Goal: Information Seeking & Learning: Learn about a topic

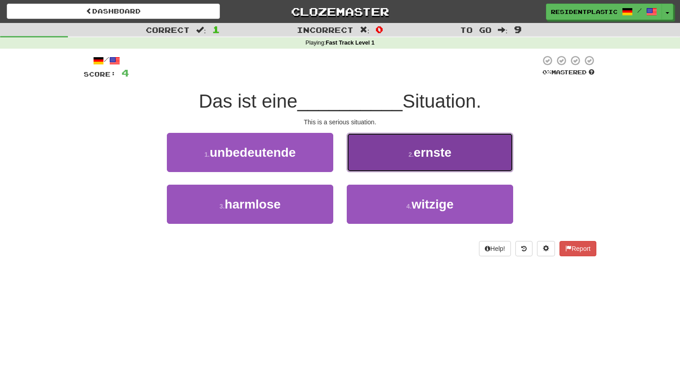
click at [374, 166] on button "2 . ernste" at bounding box center [430, 152] width 166 height 39
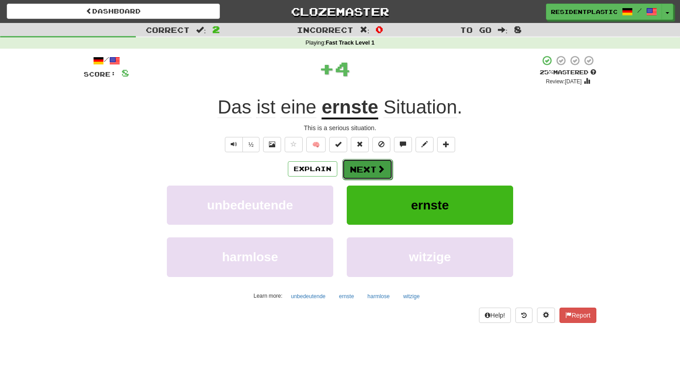
click at [361, 168] on button "Next" at bounding box center [367, 169] width 50 height 21
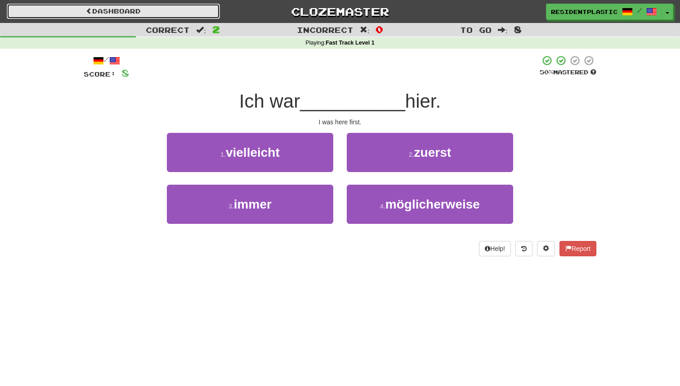
click at [183, 16] on link "Dashboard" at bounding box center [113, 11] width 213 height 15
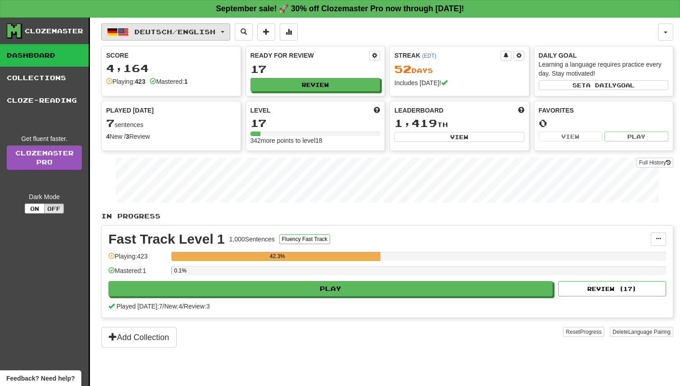
click at [178, 24] on button "Deutsch / English" at bounding box center [165, 31] width 129 height 17
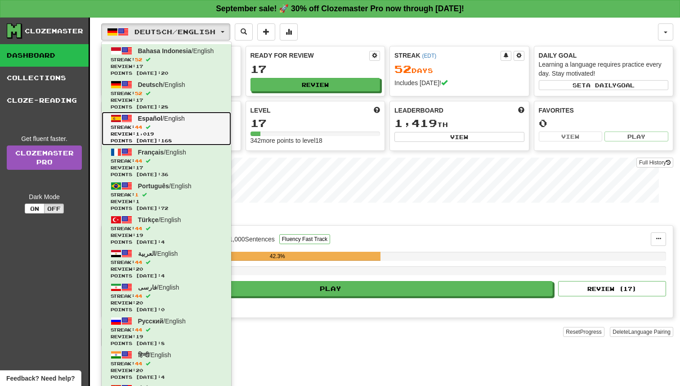
click at [180, 121] on span "Español / English" at bounding box center [161, 118] width 47 height 7
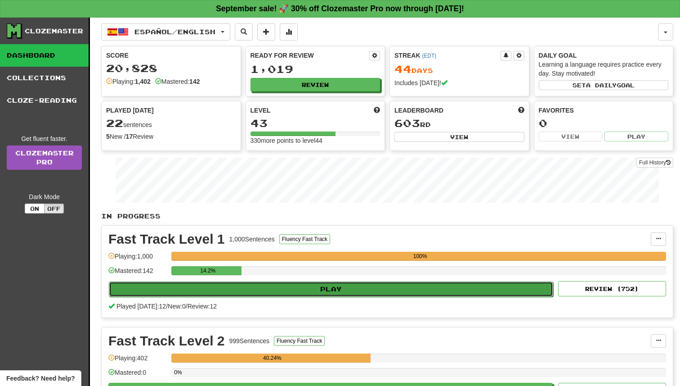
click at [285, 289] on button "Play" at bounding box center [331, 288] width 444 height 15
select select "**"
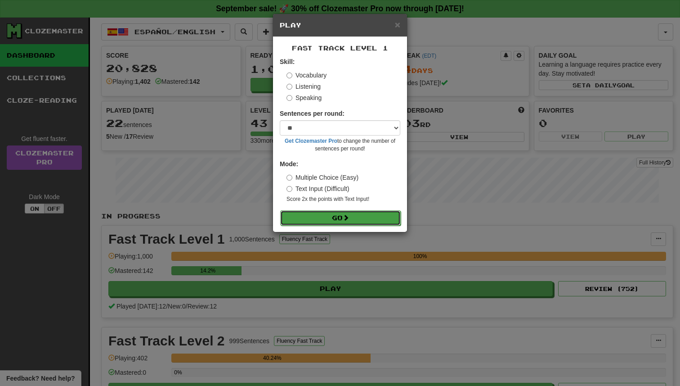
click at [356, 222] on button "Go" at bounding box center [340, 217] width 121 height 15
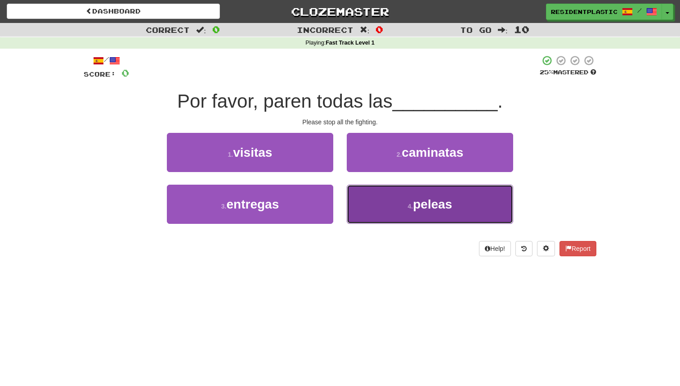
click at [411, 193] on button "4 . peleas" at bounding box center [430, 203] width 166 height 39
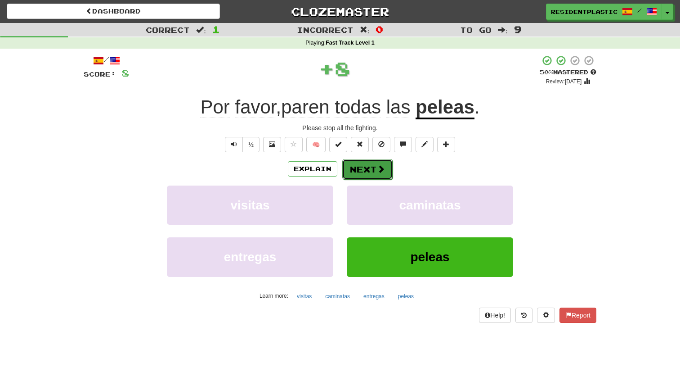
click at [380, 169] on span at bounding box center [381, 169] width 8 height 8
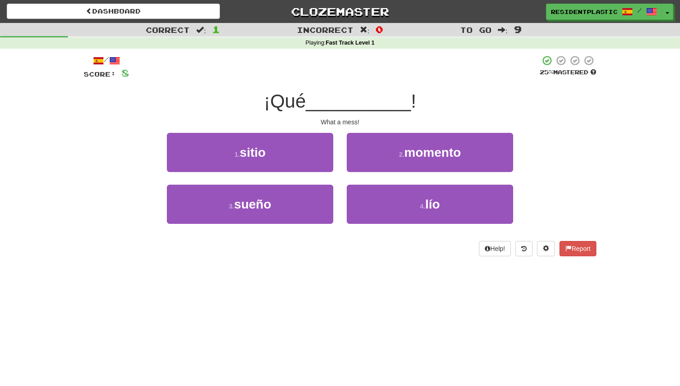
click at [183, 2] on div "Dashboard Clozemaster ResidentPlastic / Toggle Dropdown Dashboard Leaderboard A…" at bounding box center [340, 10] width 680 height 20
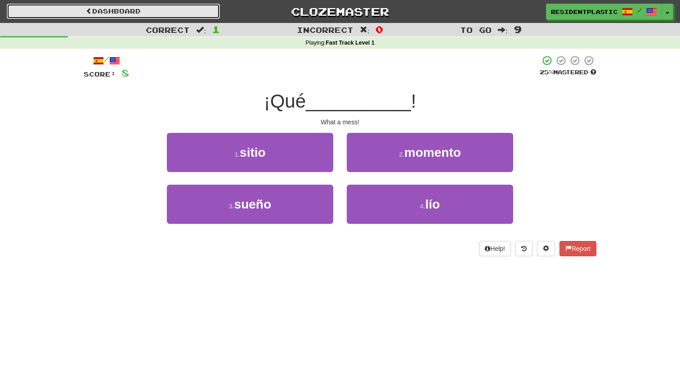
click at [186, 8] on link "Dashboard" at bounding box center [113, 11] width 213 height 15
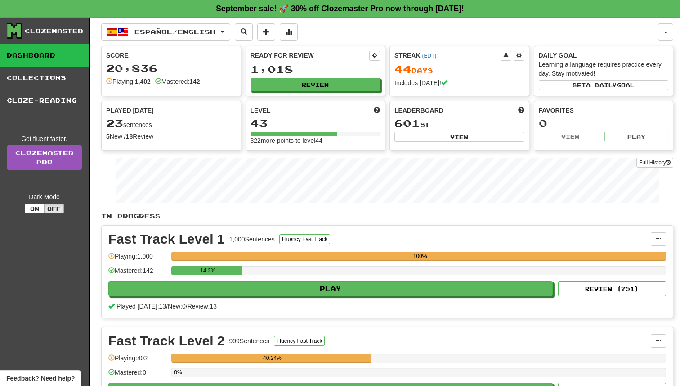
click at [584, 278] on div "14.2%" at bounding box center [418, 273] width 495 height 15
click at [584, 290] on button "Review ( 751 )" at bounding box center [612, 288] width 108 height 15
select select "**"
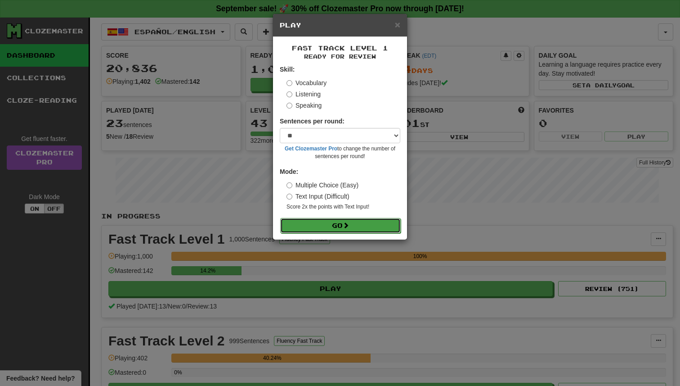
click at [366, 229] on button "Go" at bounding box center [340, 225] width 121 height 15
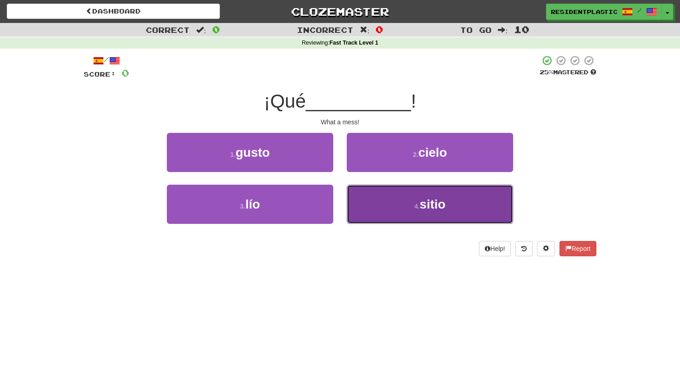
click at [393, 196] on button "4 . sitio" at bounding box center [430, 203] width 166 height 39
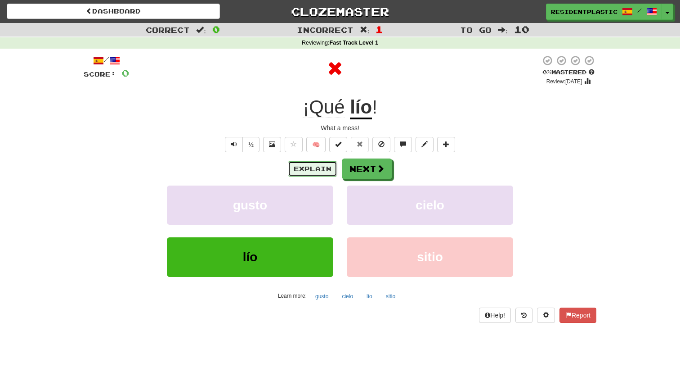
click at [314, 167] on button "Explain" at bounding box center [312, 168] width 49 height 15
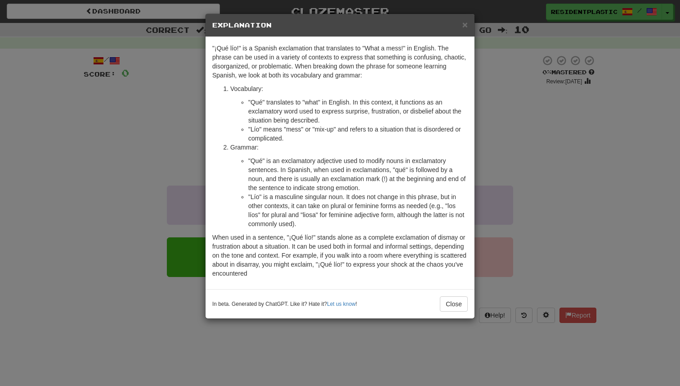
click at [526, 142] on div "× Explanation "¡Qué lío!" is a Spanish exclamation that translates to "What a m…" at bounding box center [340, 193] width 680 height 386
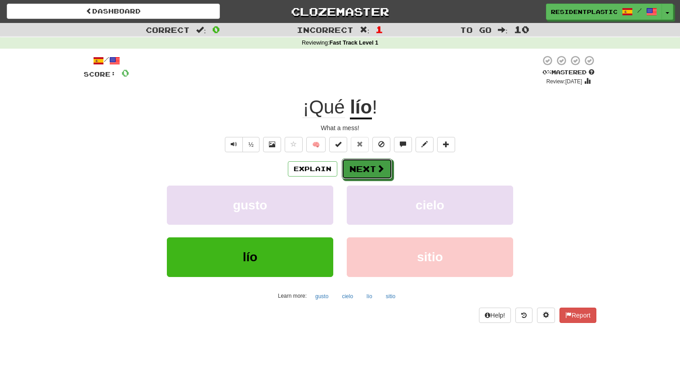
click at [390, 163] on button "Next" at bounding box center [367, 168] width 50 height 21
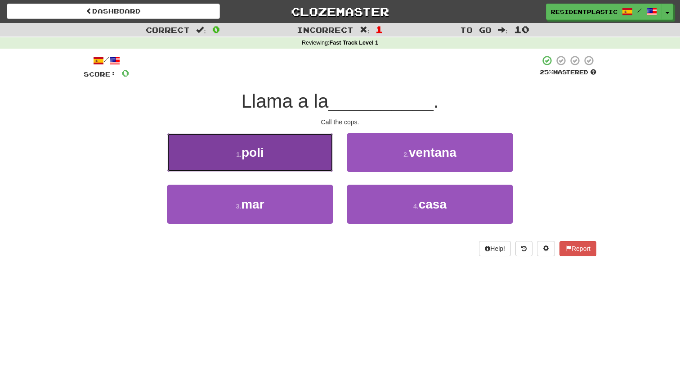
click at [321, 171] on button "1 . poli" at bounding box center [250, 152] width 166 height 39
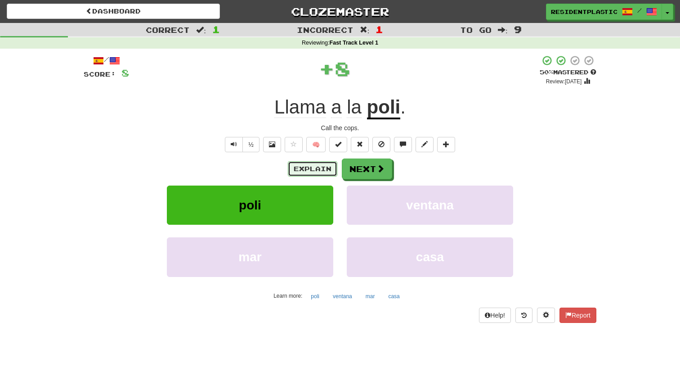
click at [321, 171] on button "Explain" at bounding box center [312, 168] width 49 height 15
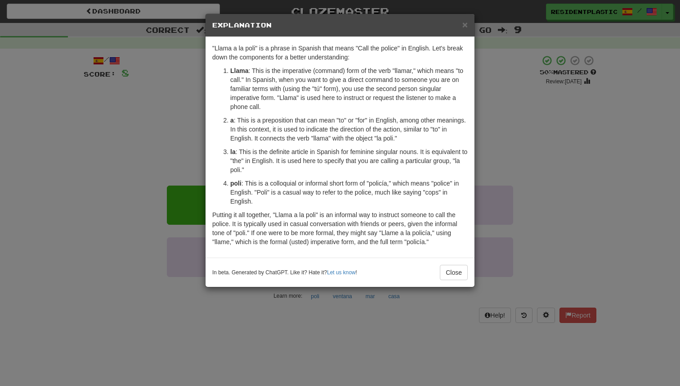
click at [169, 208] on div "× Explanation "Llama a la poli" is a phrase in Spanish that means "Call the pol…" at bounding box center [340, 193] width 680 height 386
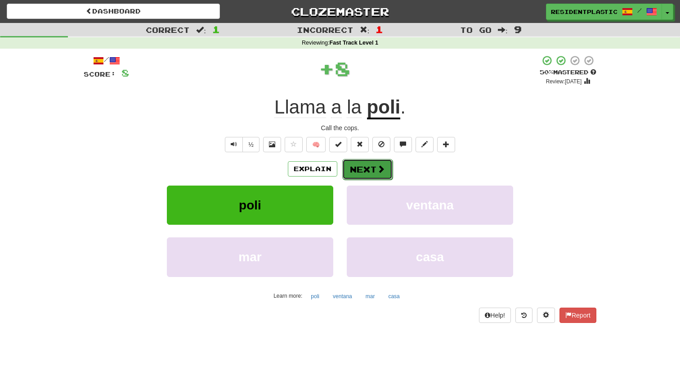
click at [355, 166] on button "Next" at bounding box center [367, 169] width 50 height 21
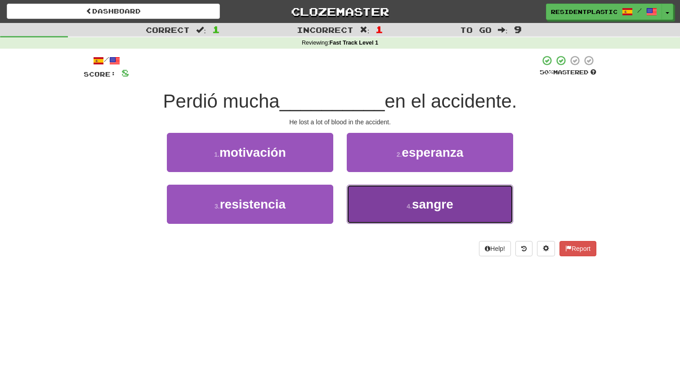
click at [388, 204] on button "4 . sangre" at bounding box center [430, 203] width 166 height 39
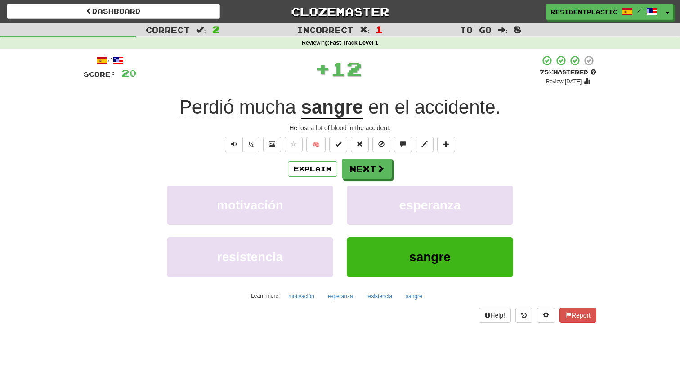
click at [379, 155] on div "/ Score: 20 + 12 75 % Mastered Review: 2025-10-21 Perdió mucha sangre en el acc…" at bounding box center [340, 188] width 513 height 267
click at [381, 159] on button "Next" at bounding box center [367, 169] width 50 height 21
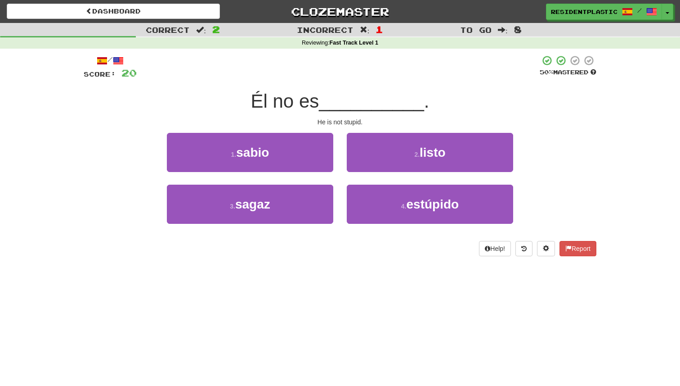
click at [385, 181] on div "2 . listo" at bounding box center [430, 159] width 180 height 52
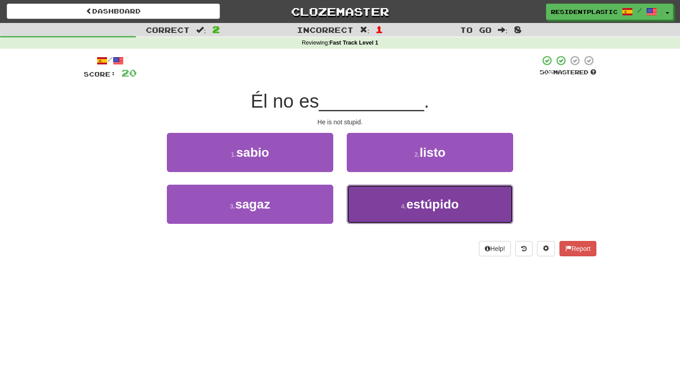
click at [390, 195] on button "4 . estúpido" at bounding box center [430, 203] width 166 height 39
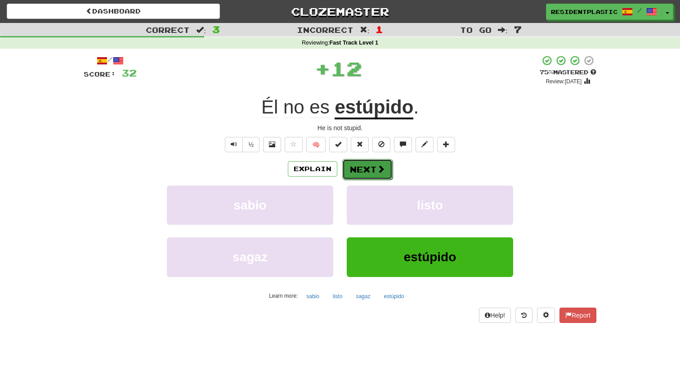
click at [378, 171] on span at bounding box center [381, 169] width 8 height 8
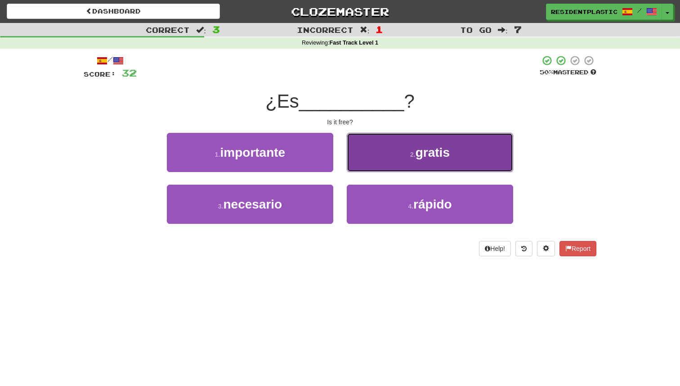
click at [350, 153] on button "2 . gratis" at bounding box center [430, 152] width 166 height 39
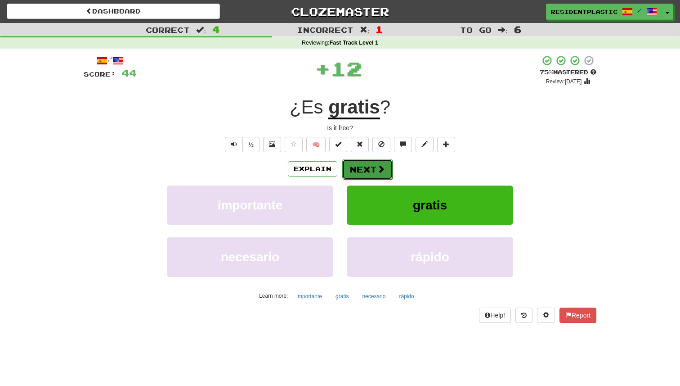
click at [368, 176] on button "Next" at bounding box center [367, 169] width 50 height 21
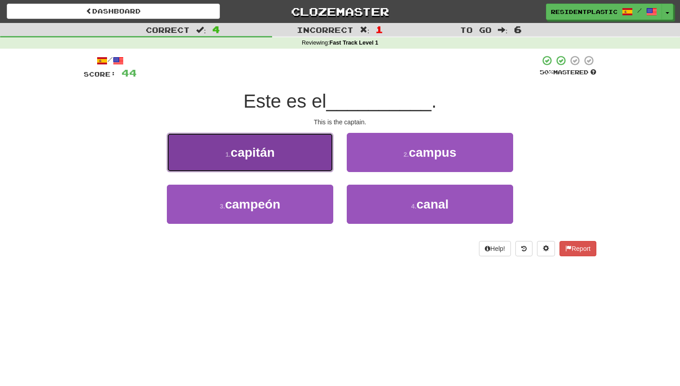
click at [282, 153] on button "1 . capitán" at bounding box center [250, 152] width 166 height 39
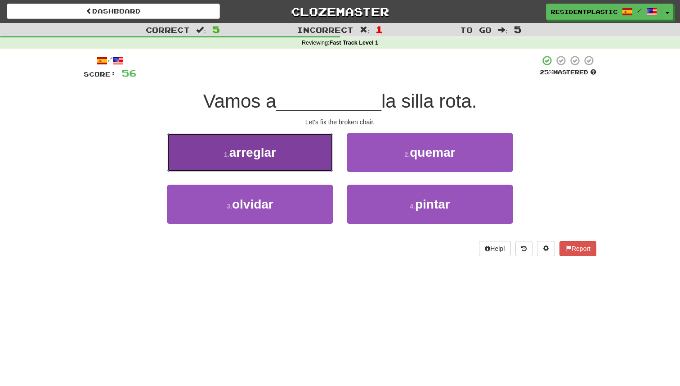
click at [307, 146] on button "1 . arreglar" at bounding box center [250, 152] width 166 height 39
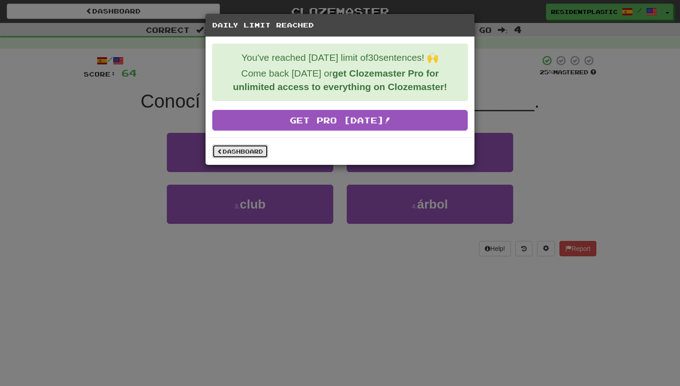
click at [267, 151] on link "Dashboard" at bounding box center [240, 150] width 56 height 13
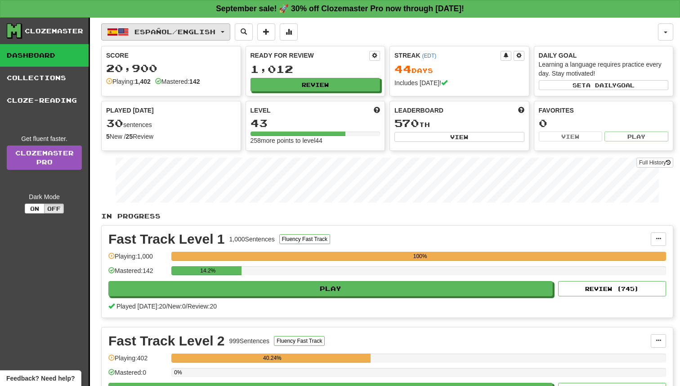
click at [206, 25] on button "Español / English" at bounding box center [165, 31] width 129 height 17
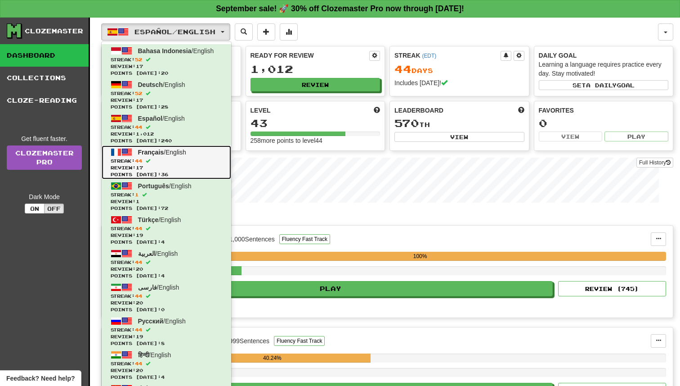
click at [202, 152] on link "Français / English Streak: 44 Review: 17 Points today: 36" at bounding box center [167, 162] width 130 height 34
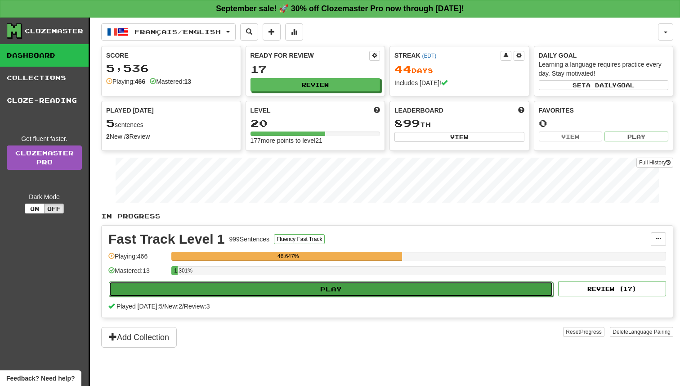
click at [350, 287] on button "Play" at bounding box center [331, 288] width 444 height 15
select select "**"
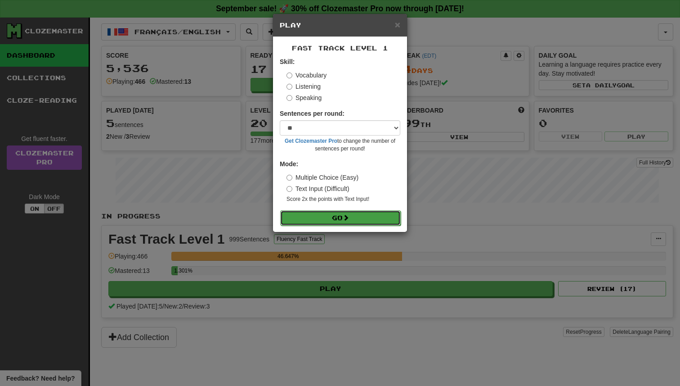
click at [363, 219] on button "Go" at bounding box center [340, 217] width 121 height 15
